Goal: Task Accomplishment & Management: Manage account settings

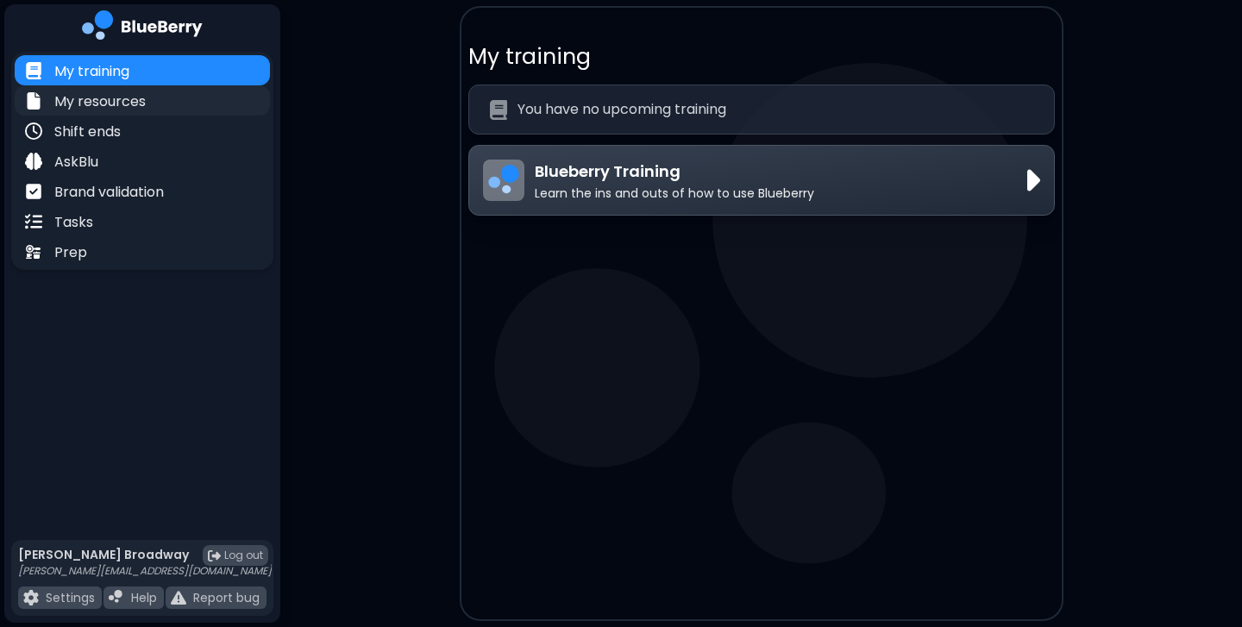
click at [112, 114] on div "My resources" at bounding box center [142, 100] width 255 height 30
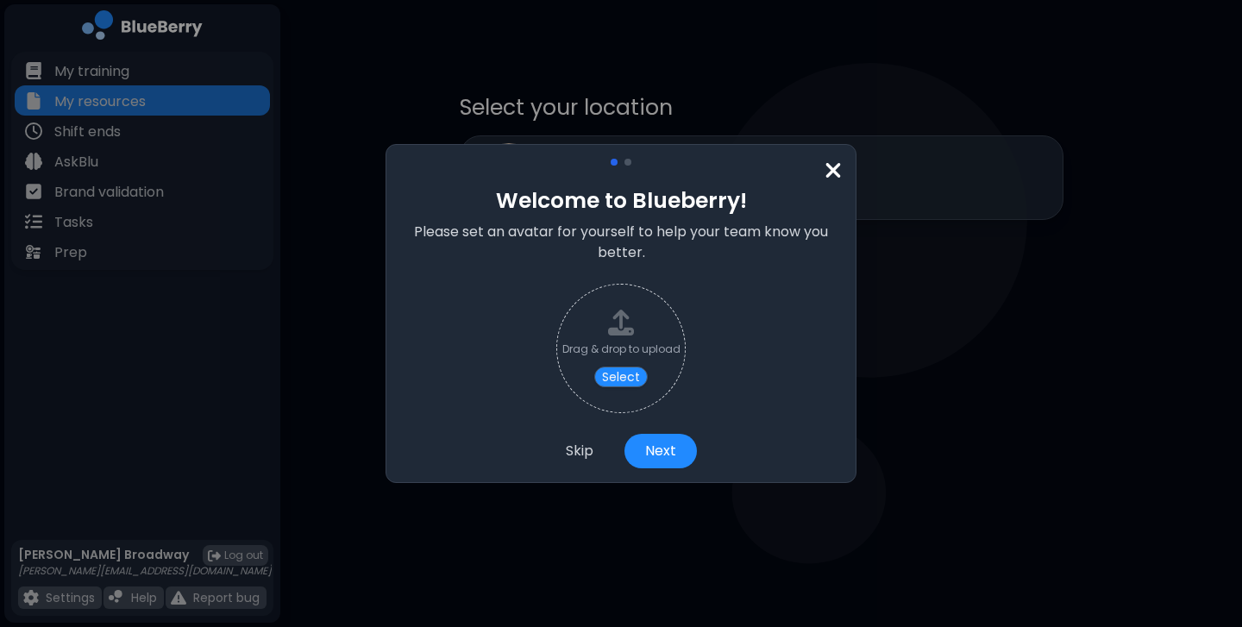
click at [580, 443] on button "Skip" at bounding box center [579, 451] width 69 height 34
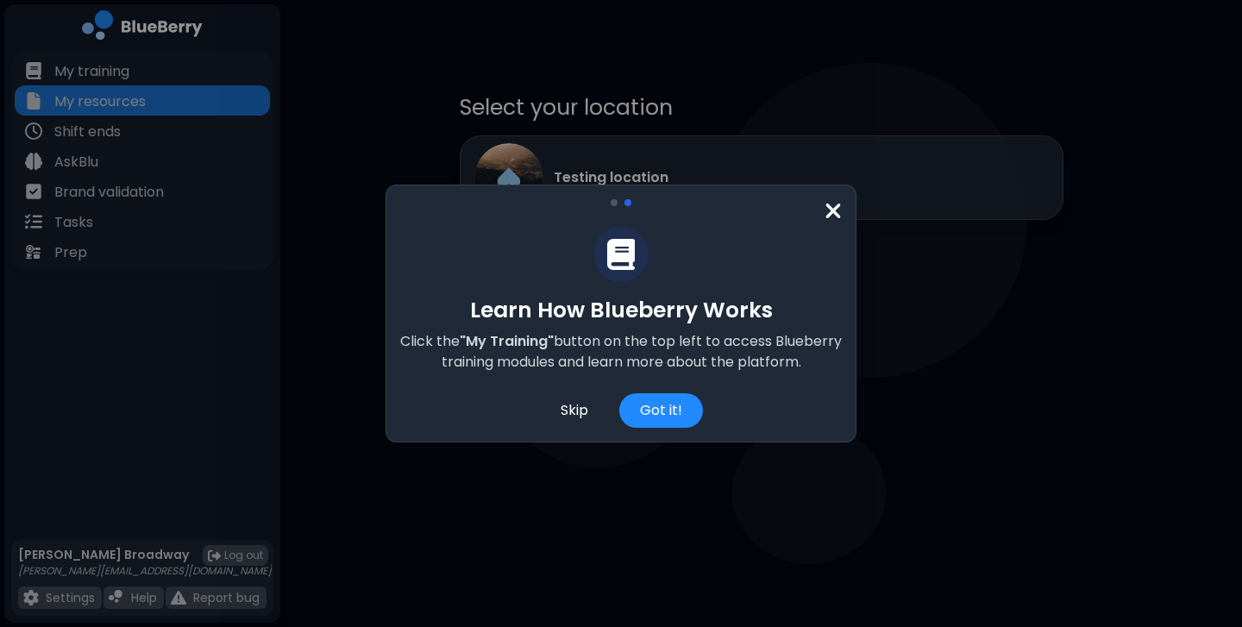
click at [581, 410] on div "Skip" at bounding box center [574, 410] width 69 height 34
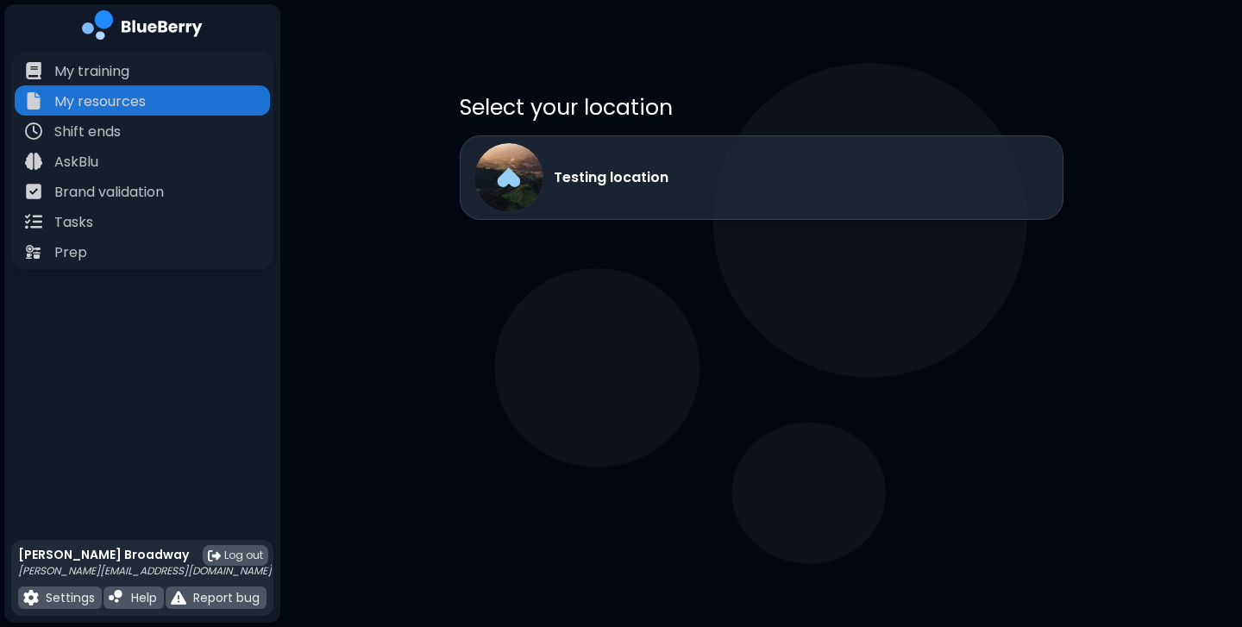
click at [75, 585] on div "[PERSON_NAME] [PERSON_NAME][EMAIL_ADDRESS][DOMAIN_NAME] Log out Settings Help R…" at bounding box center [142, 578] width 262 height 76
click at [72, 597] on p "Settings" at bounding box center [70, 598] width 49 height 16
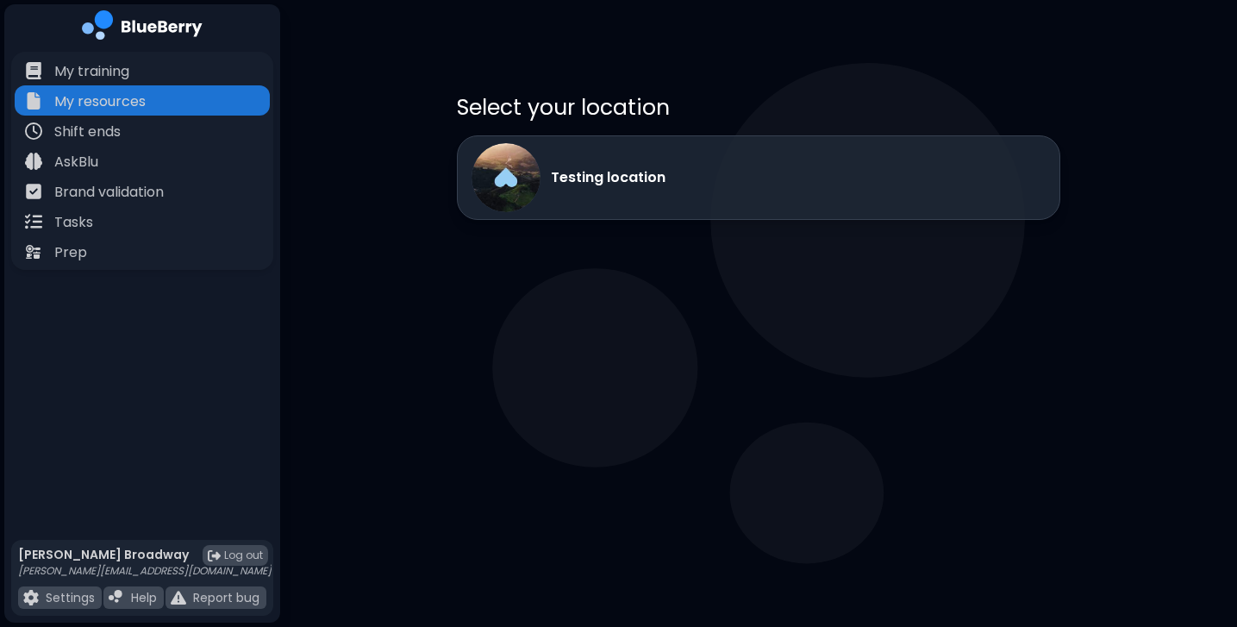
select select "****"
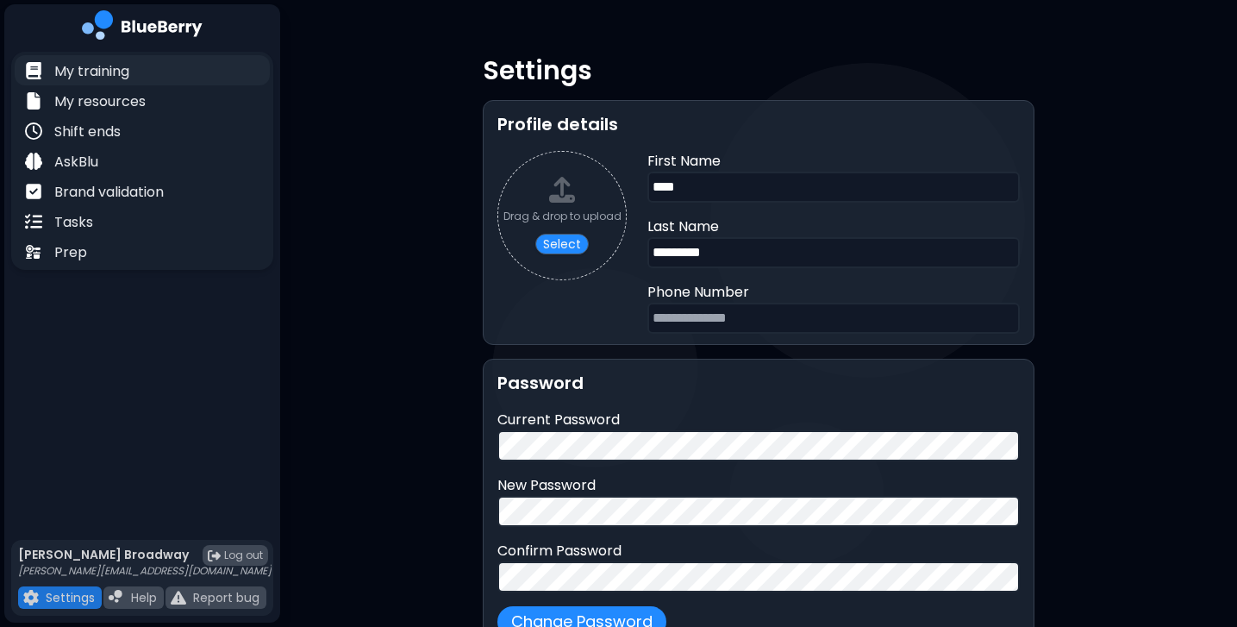
click at [108, 66] on p "My training" at bounding box center [91, 71] width 75 height 21
